Goal: Contribute content

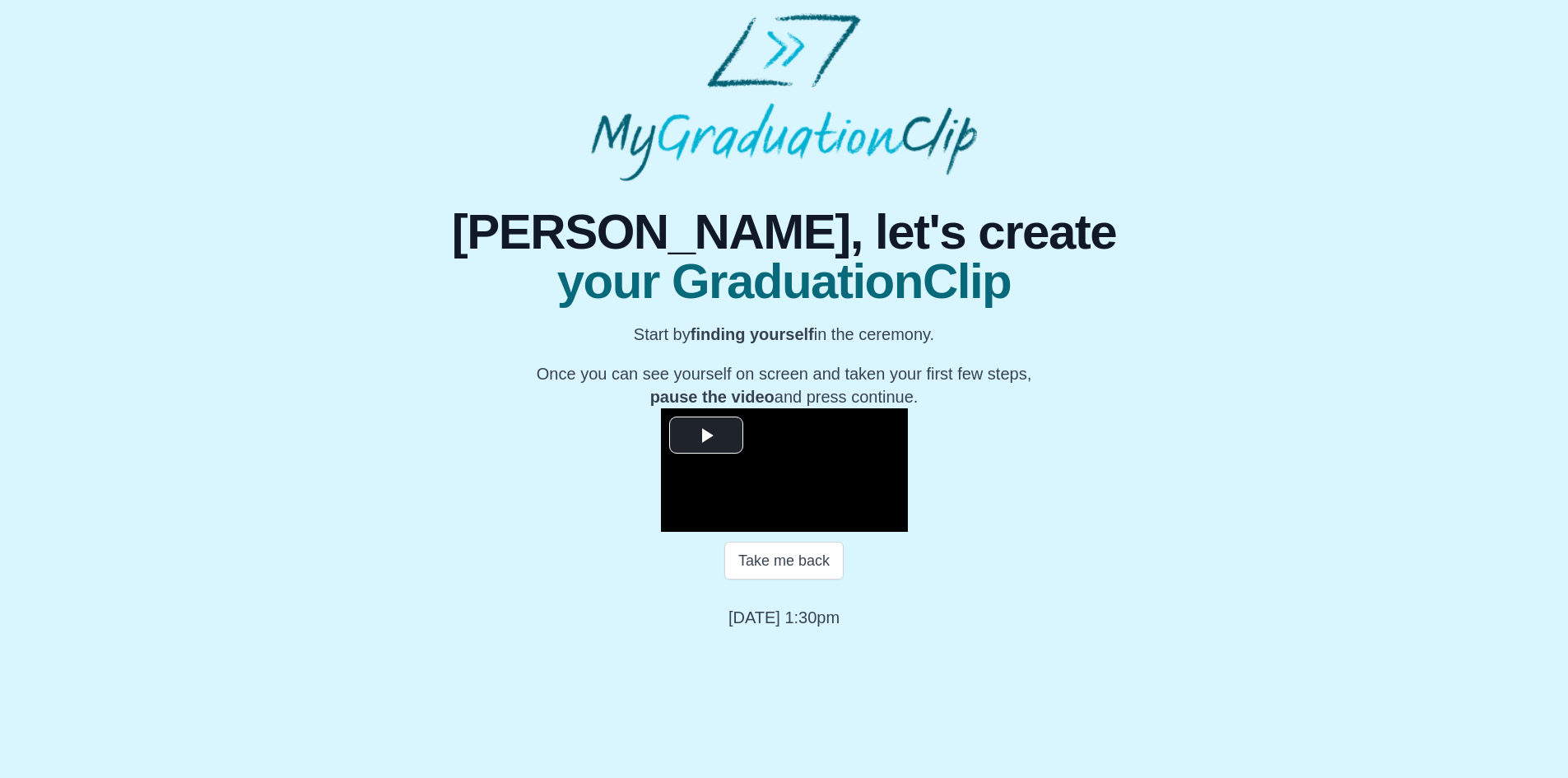
scroll to position [136, 0]
click at [706, 434] on span "Video Player" at bounding box center [706, 434] width 0 height 0
click at [677, 520] on span "Video Player" at bounding box center [677, 520] width 0 height 0
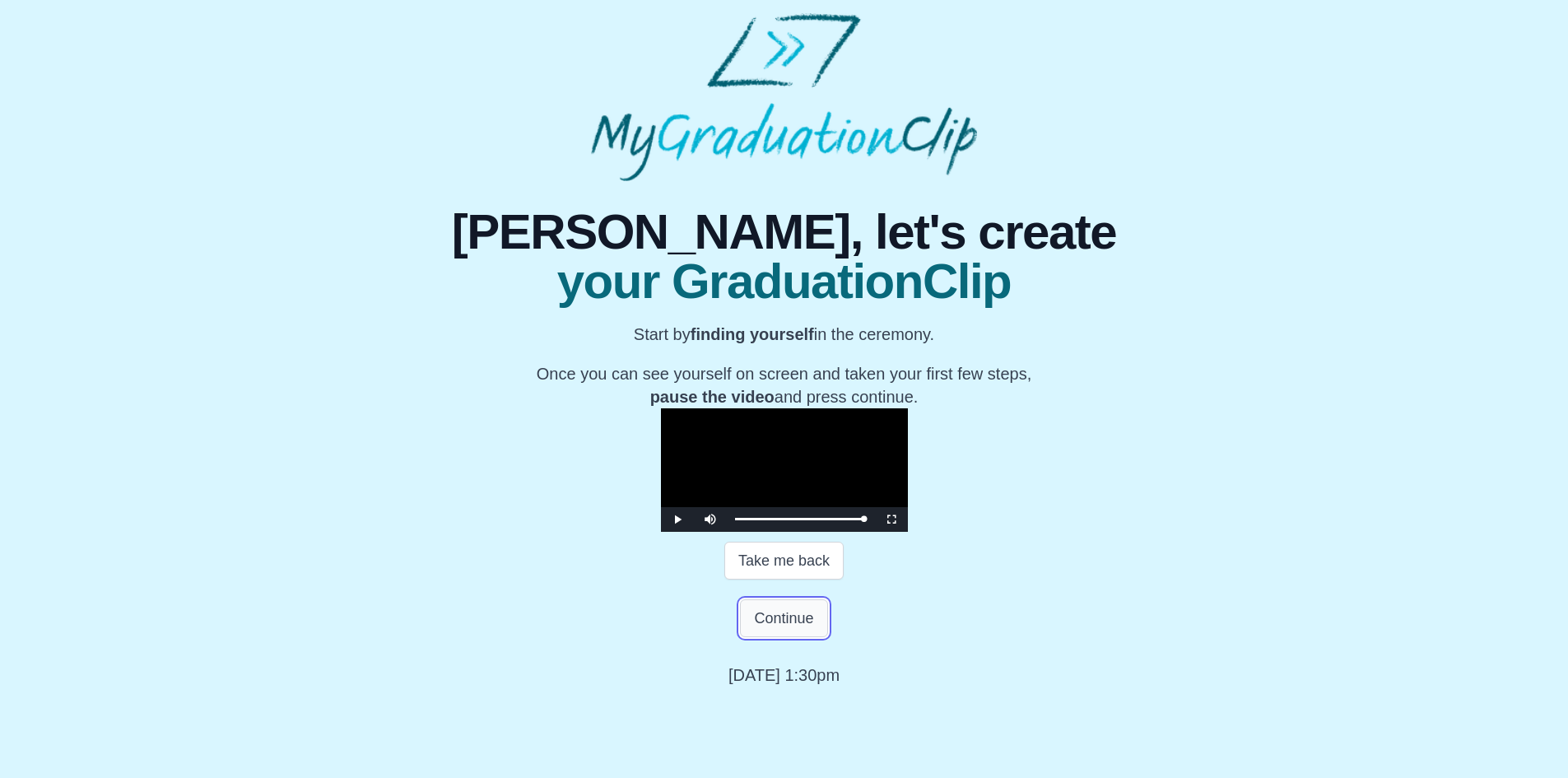
click at [777, 638] on button "Continue" at bounding box center [784, 618] width 88 height 38
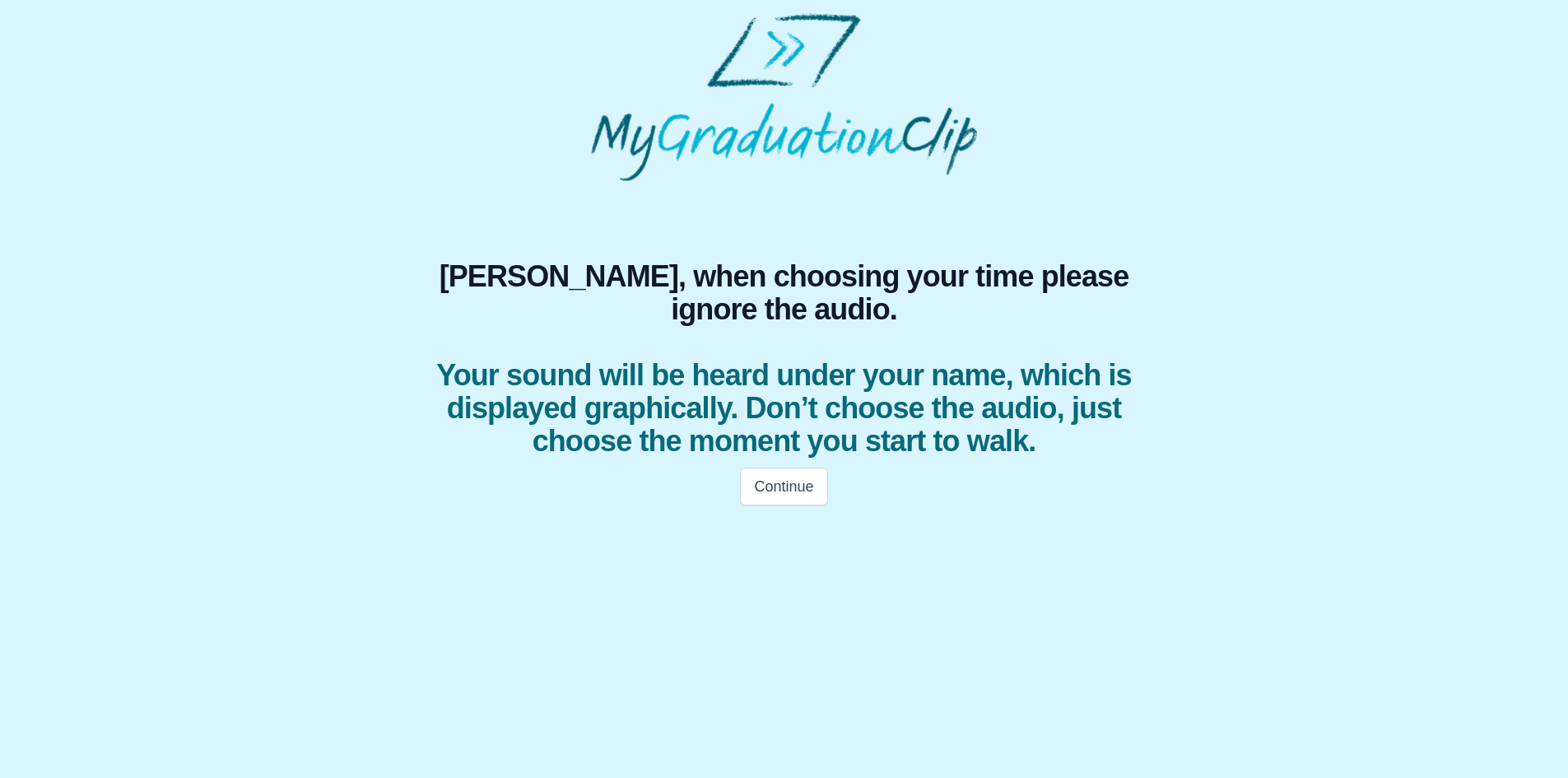
scroll to position [0, 0]
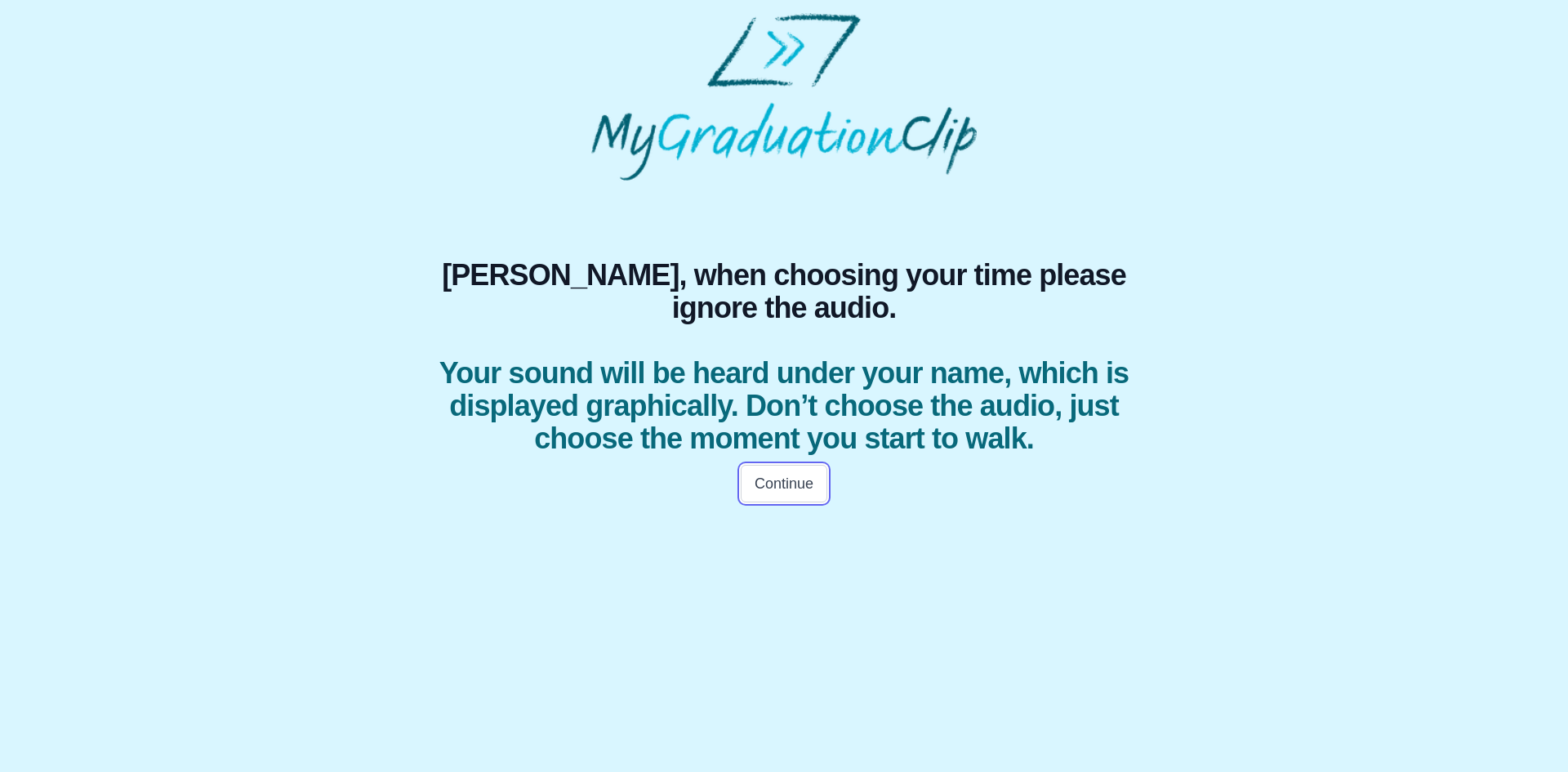
click at [769, 503] on button "Continue" at bounding box center [784, 483] width 87 height 38
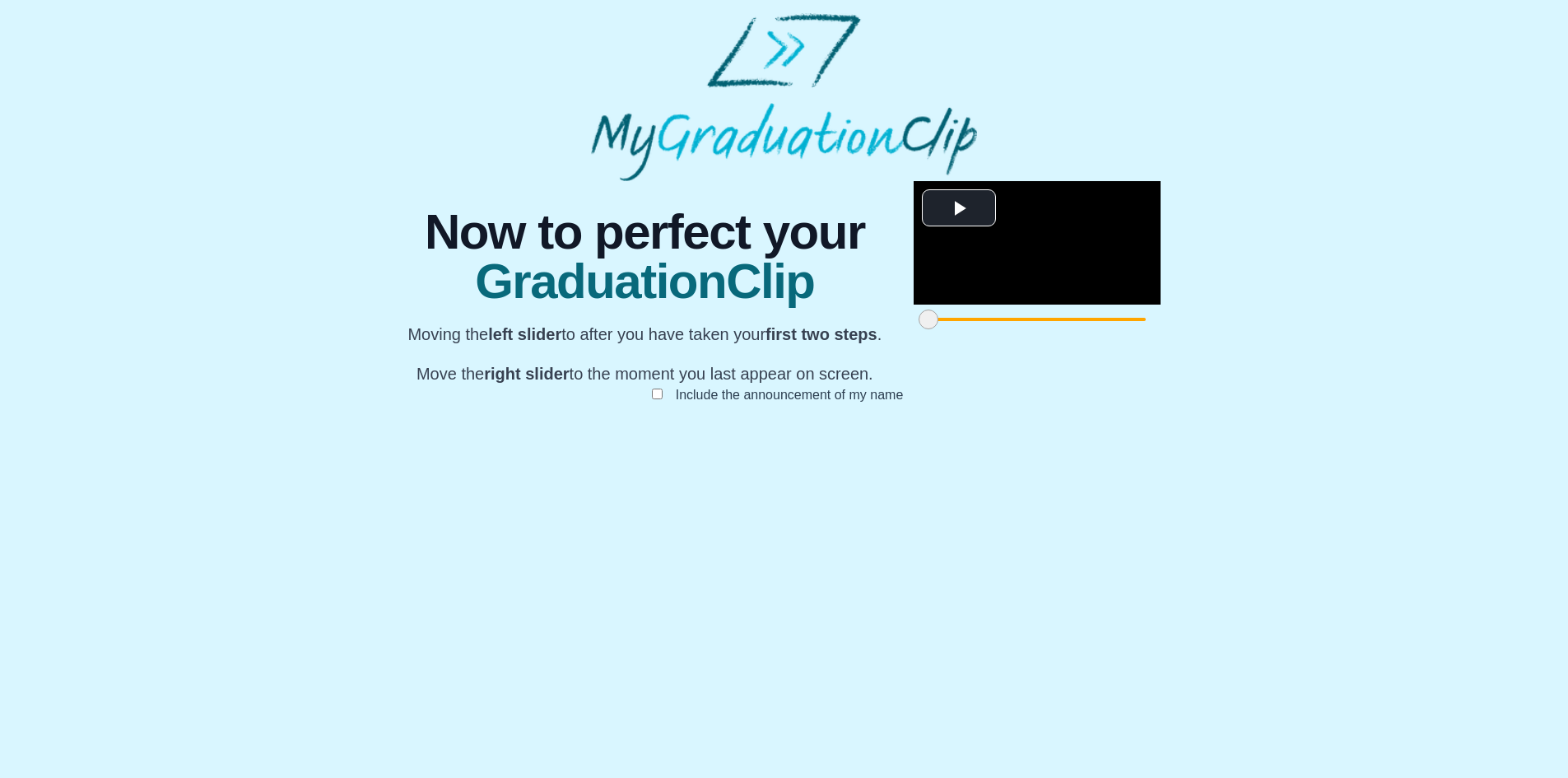
scroll to position [96, 0]
drag, startPoint x: 452, startPoint y: 700, endPoint x: 641, endPoint y: 708, distance: 189.2
click at [1112, 329] on span at bounding box center [1122, 319] width 20 height 20
drag, startPoint x: 642, startPoint y: 695, endPoint x: 606, endPoint y: 698, distance: 36.1
click at [1078, 329] on span at bounding box center [1088, 319] width 20 height 20
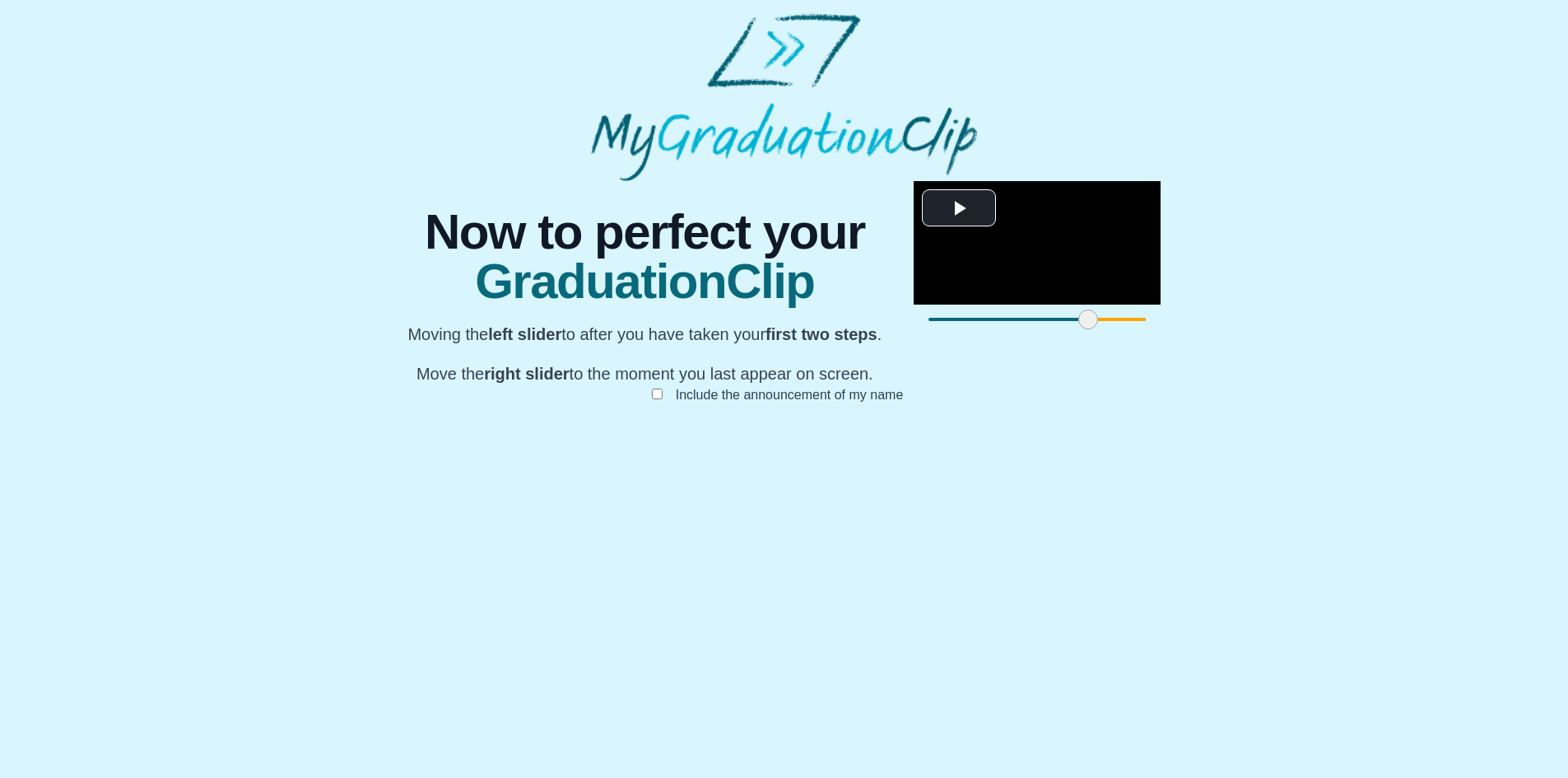
drag, startPoint x: 1103, startPoint y: 705, endPoint x: 1075, endPoint y: 712, distance: 28.9
drag, startPoint x: 1073, startPoint y: 699, endPoint x: 1003, endPoint y: 701, distance: 70.0
click at [1497, 329] on span at bounding box center [1506, 319] width 20 height 20
drag, startPoint x: 1004, startPoint y: 701, endPoint x: 922, endPoint y: 708, distance: 82.3
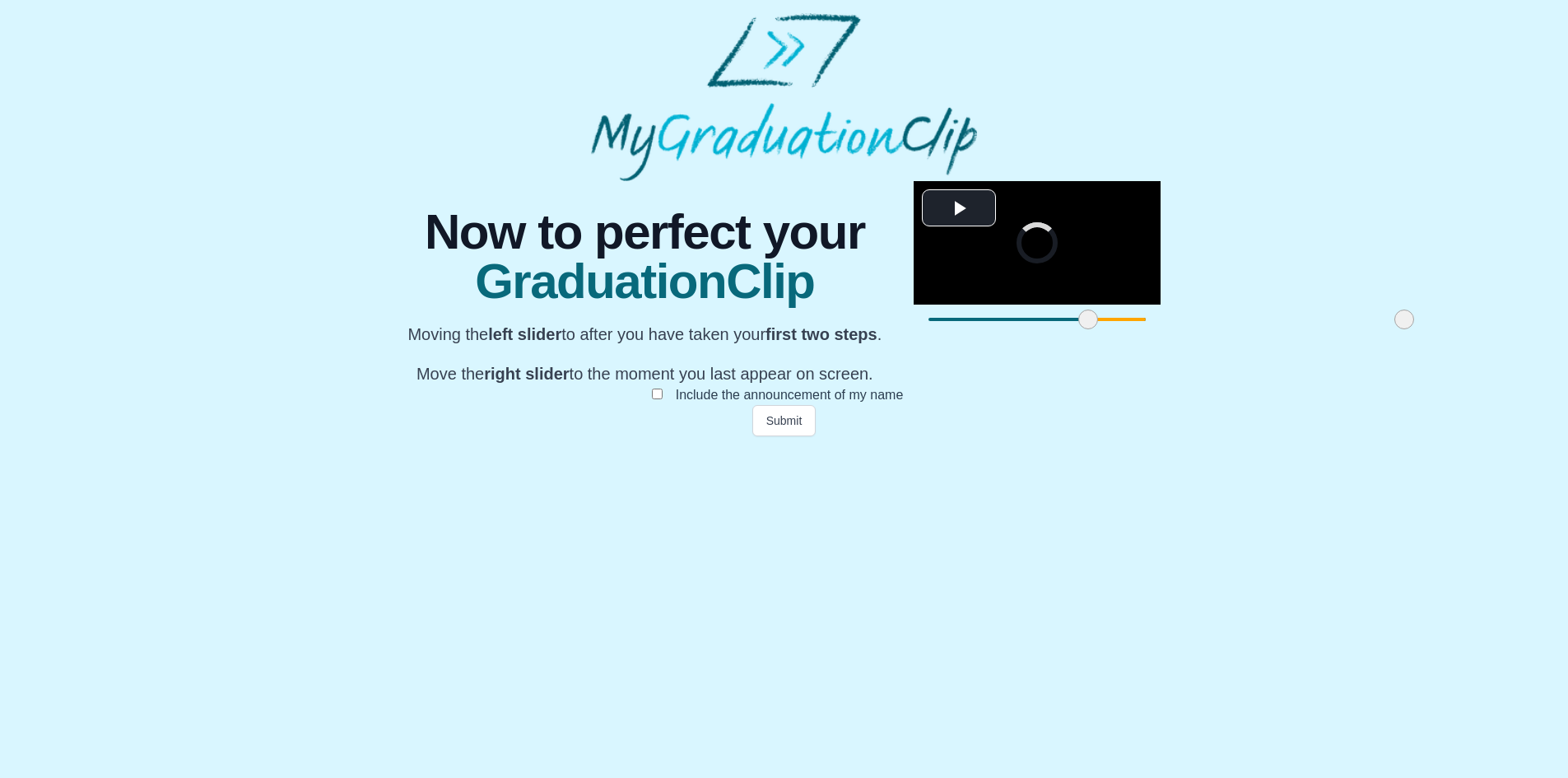
click at [1395, 329] on span at bounding box center [1404, 319] width 20 height 20
drag, startPoint x: 926, startPoint y: 692, endPoint x: 948, endPoint y: 691, distance: 22.0
click at [1415, 329] on span at bounding box center [1424, 319] width 20 height 20
click at [797, 436] on button "Submit" at bounding box center [784, 420] width 65 height 31
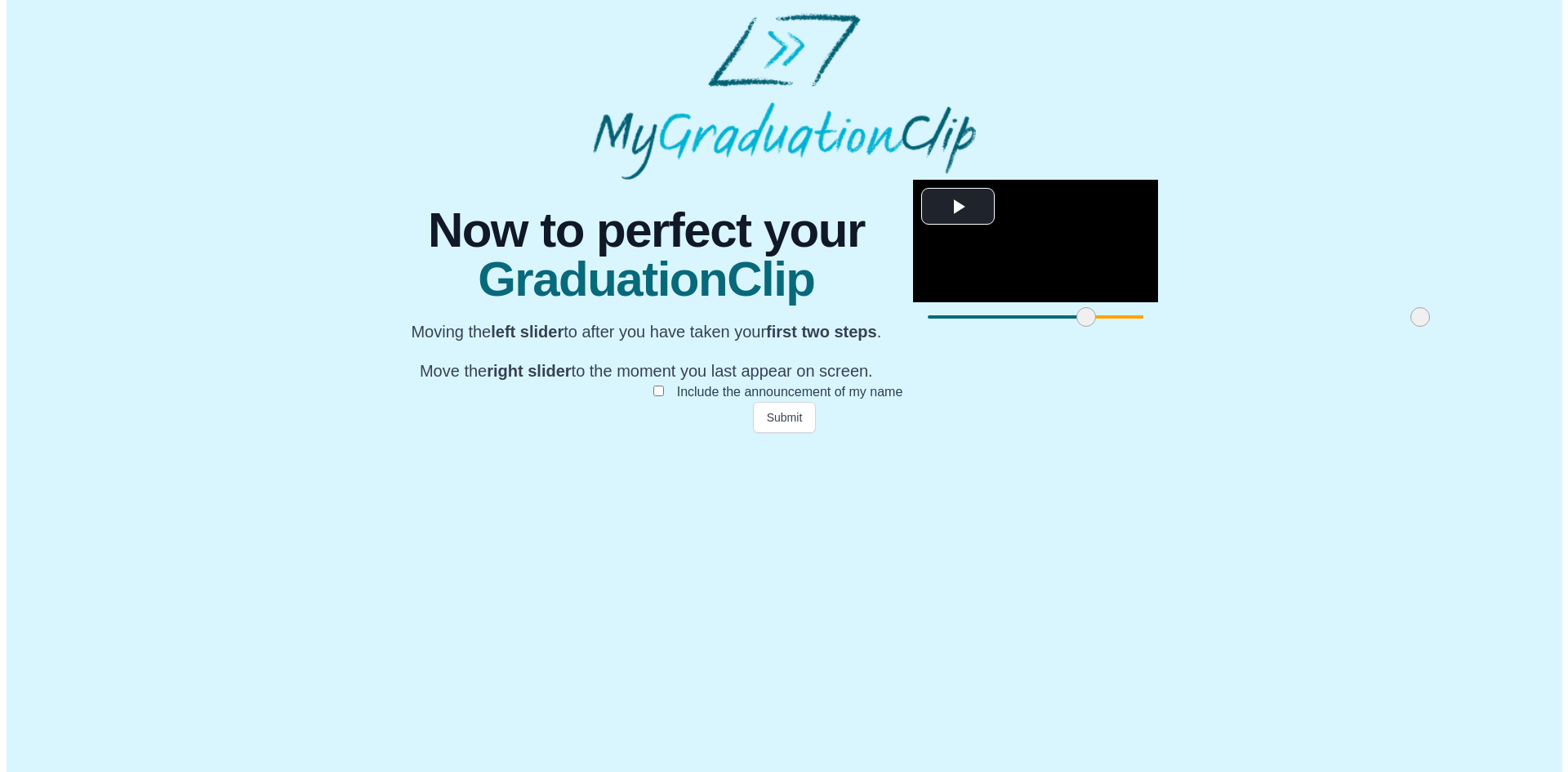
scroll to position [0, 0]
